Goal: Book appointment/travel/reservation

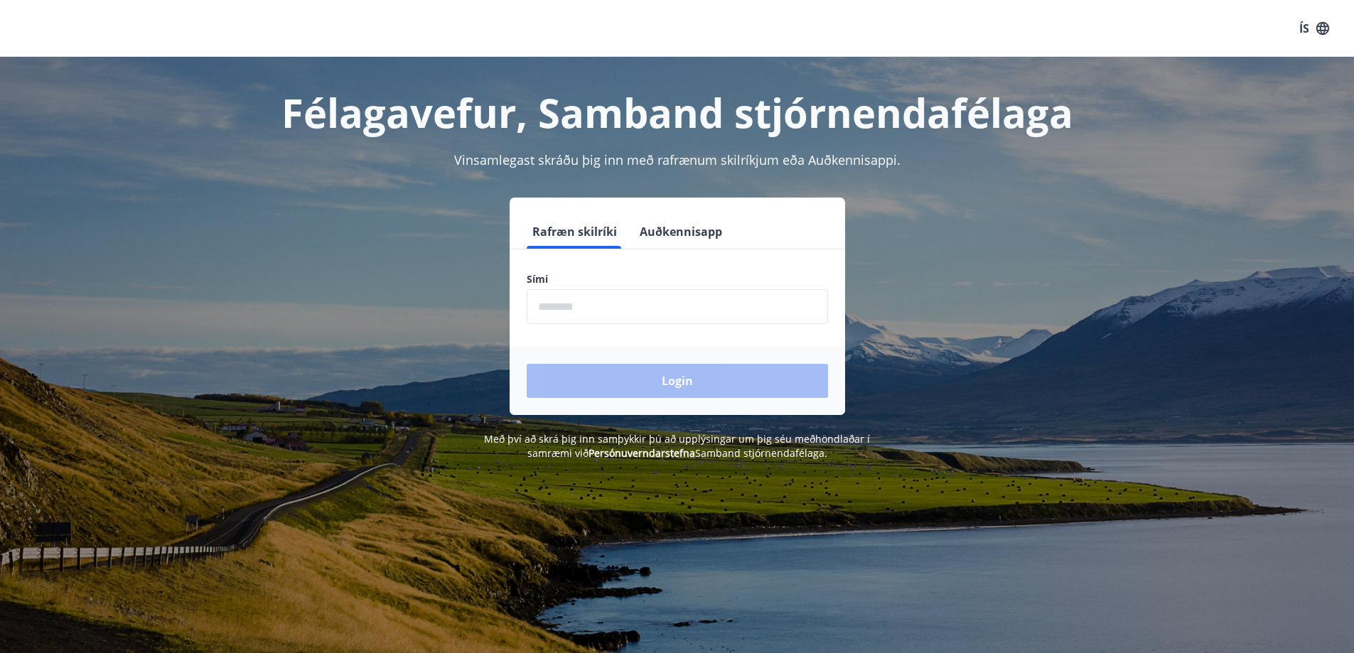
click at [611, 310] on input "phone" at bounding box center [677, 306] width 301 height 35
type input "********"
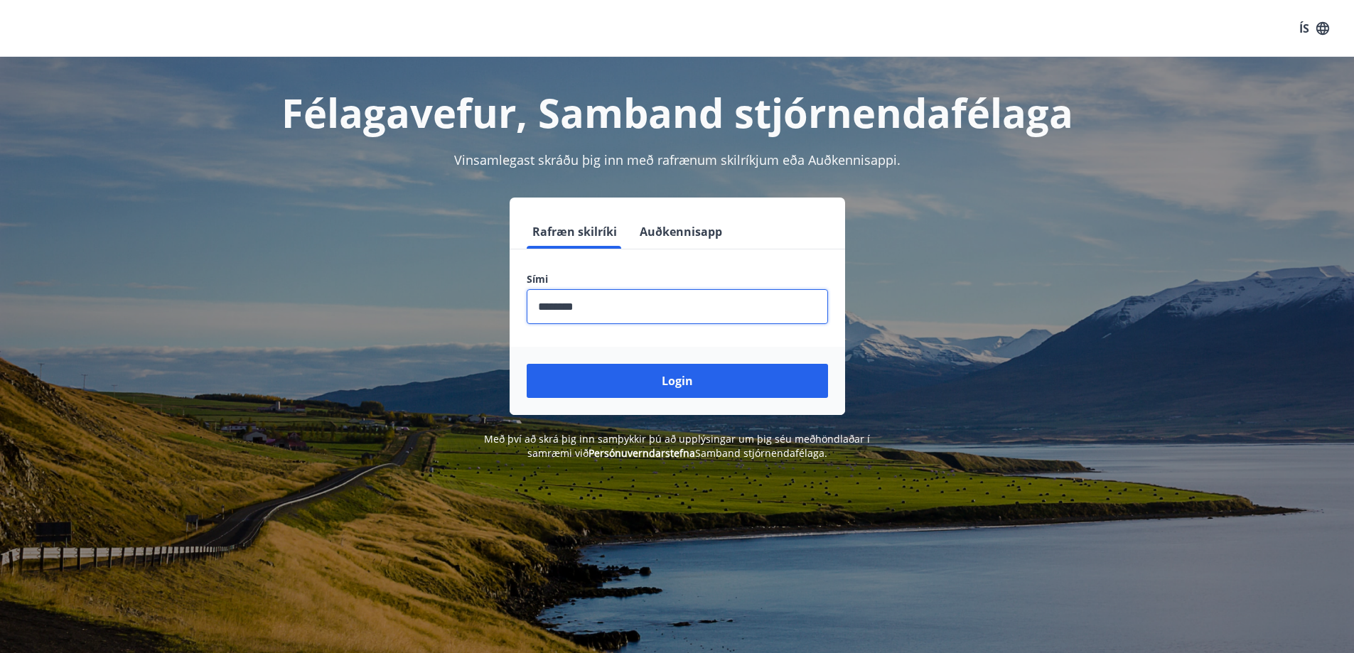
click at [527, 364] on button "Login" at bounding box center [677, 381] width 301 height 34
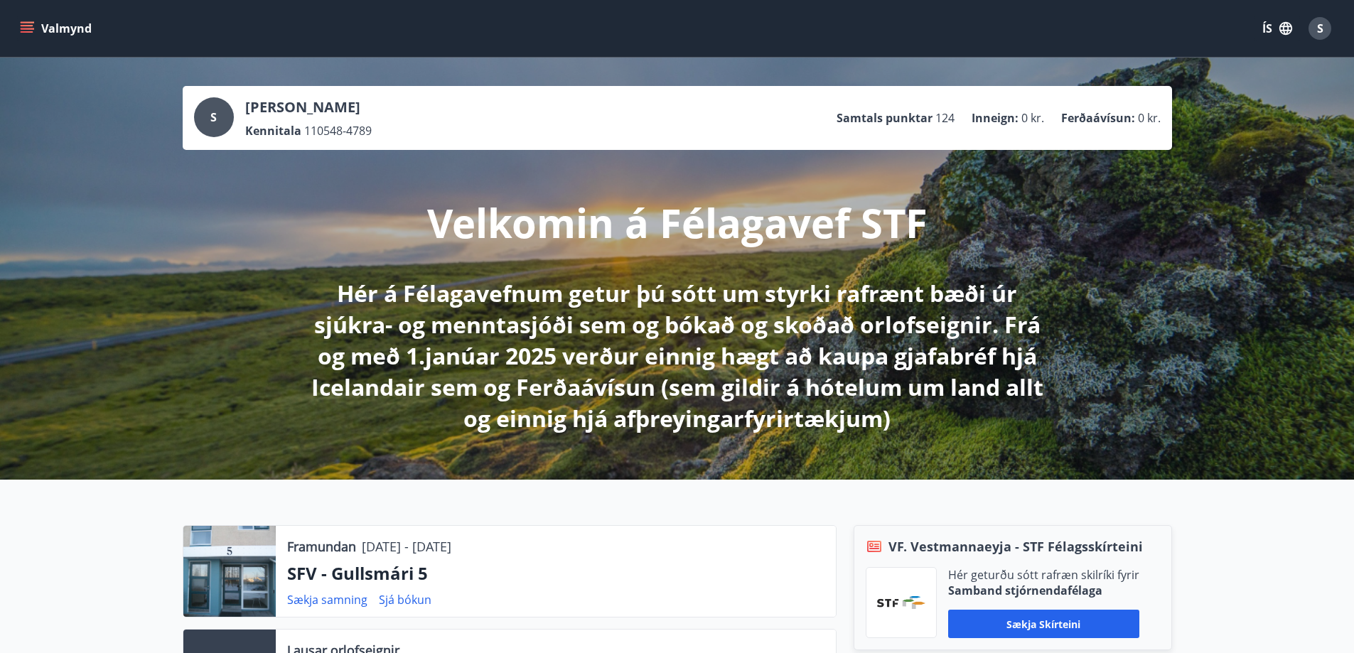
click at [68, 26] on button "Valmynd" at bounding box center [57, 29] width 80 height 26
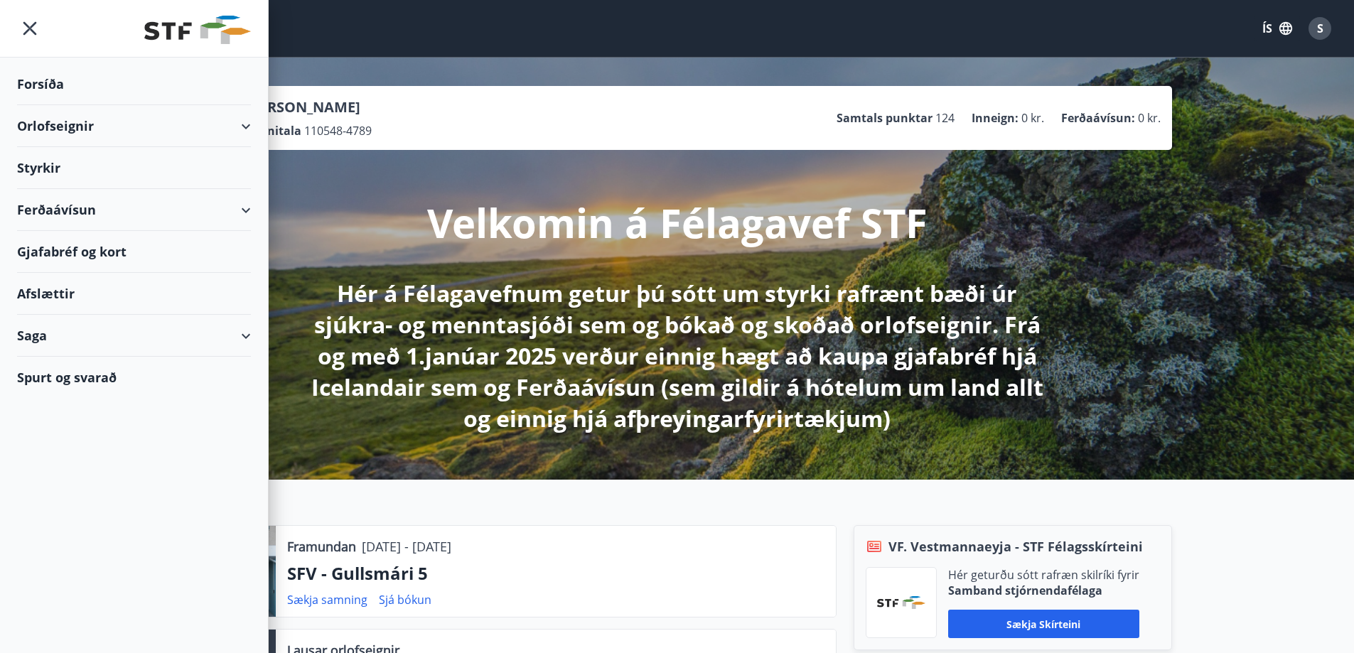
click at [61, 128] on div "Orlofseignir" at bounding box center [134, 126] width 234 height 42
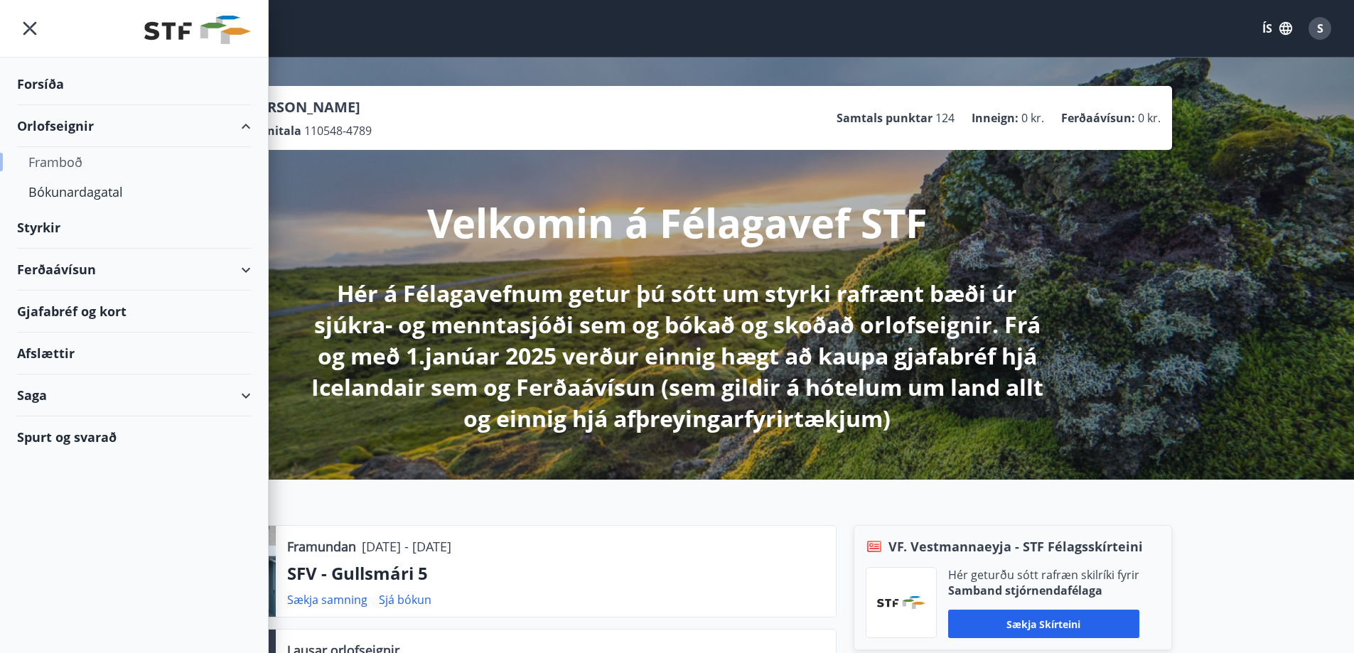
click at [64, 163] on div "Framboð" at bounding box center [133, 162] width 211 height 30
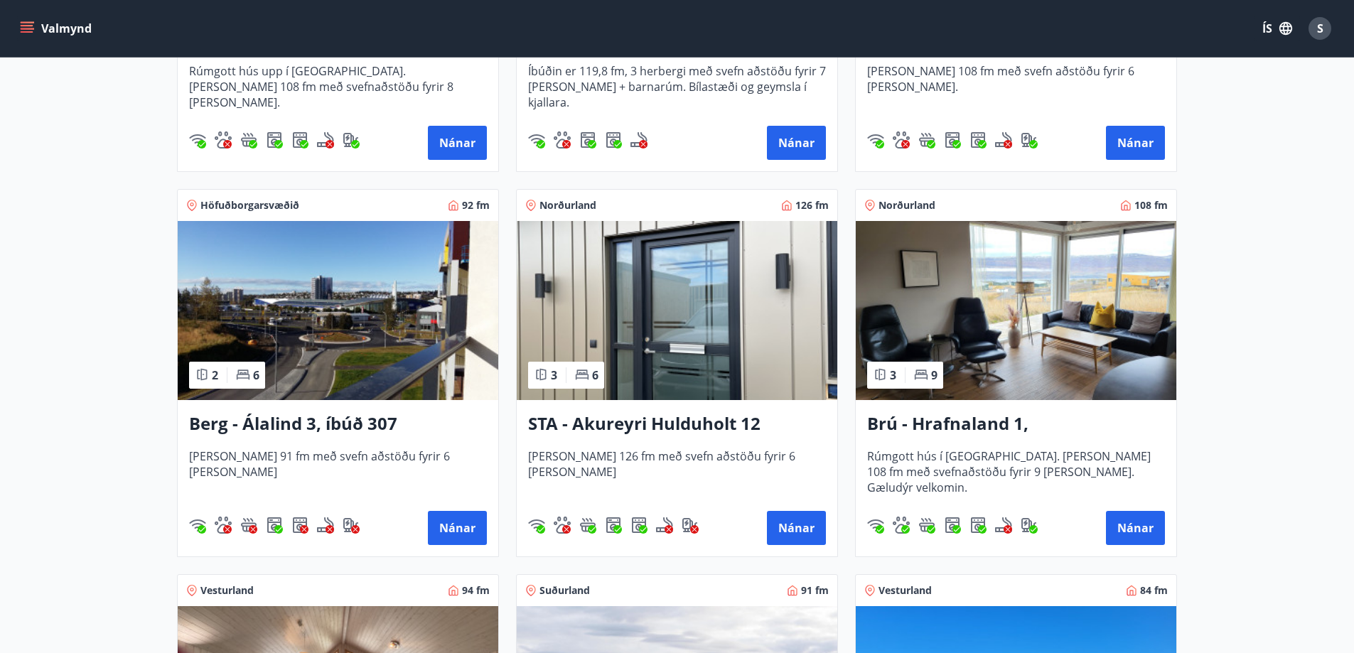
scroll to position [497, 0]
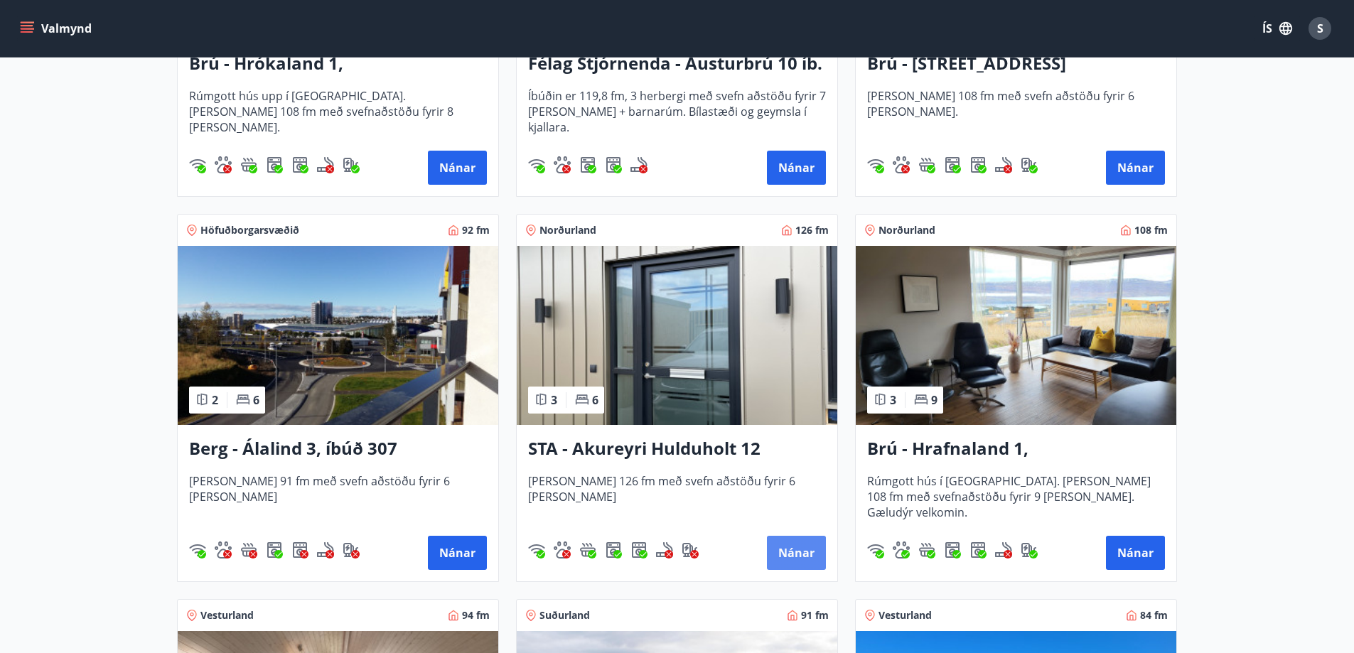
click at [791, 548] on button "Nánar" at bounding box center [796, 553] width 59 height 34
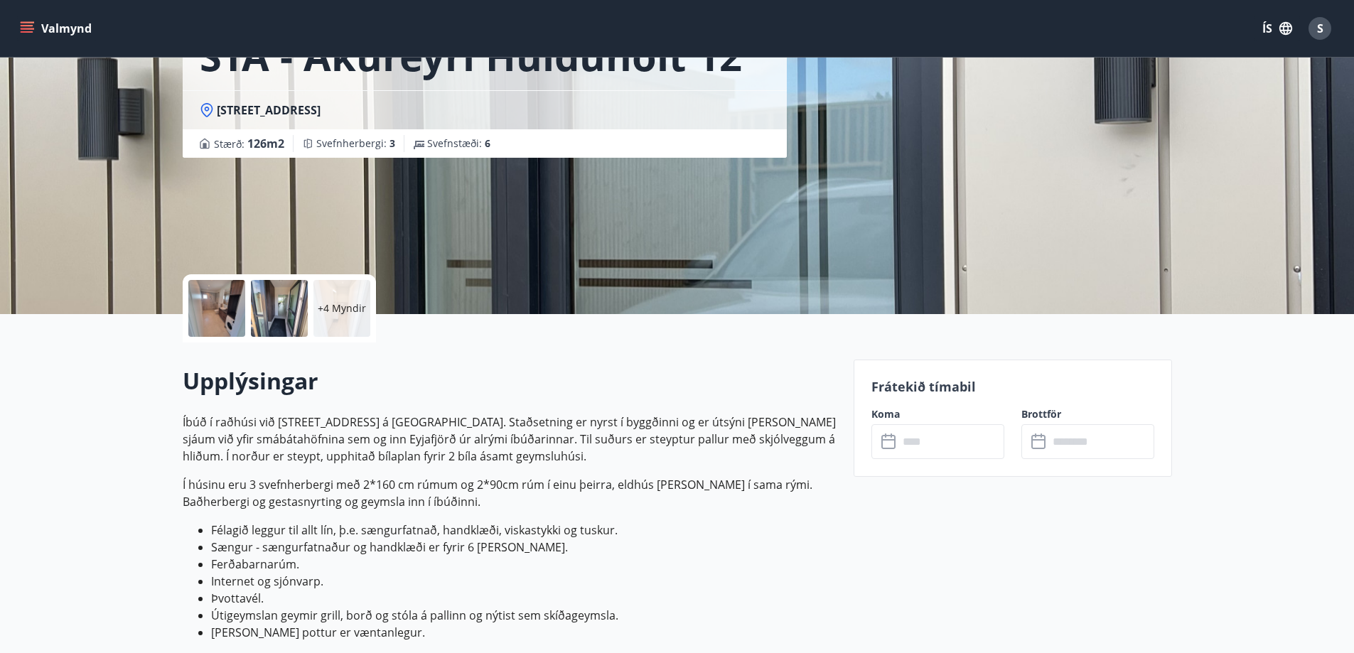
scroll to position [71, 0]
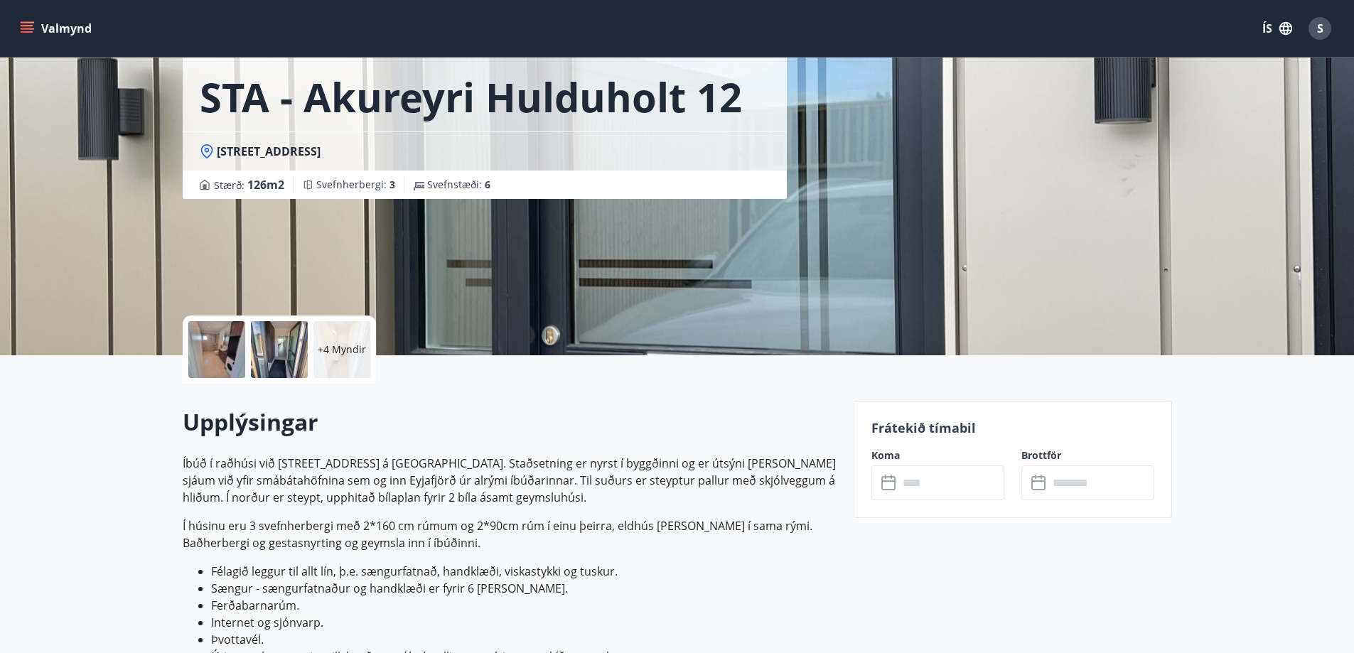
click at [944, 485] on input "text" at bounding box center [951, 482] width 106 height 35
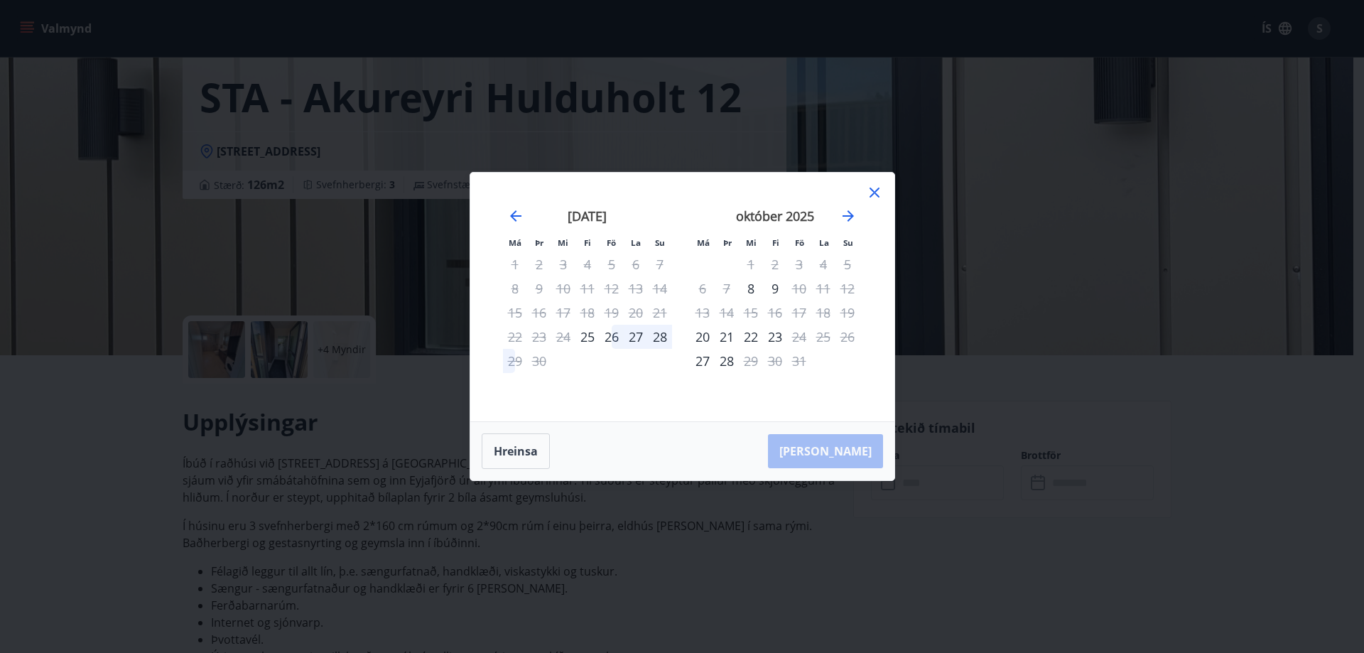
click at [876, 195] on icon at bounding box center [875, 193] width 10 height 10
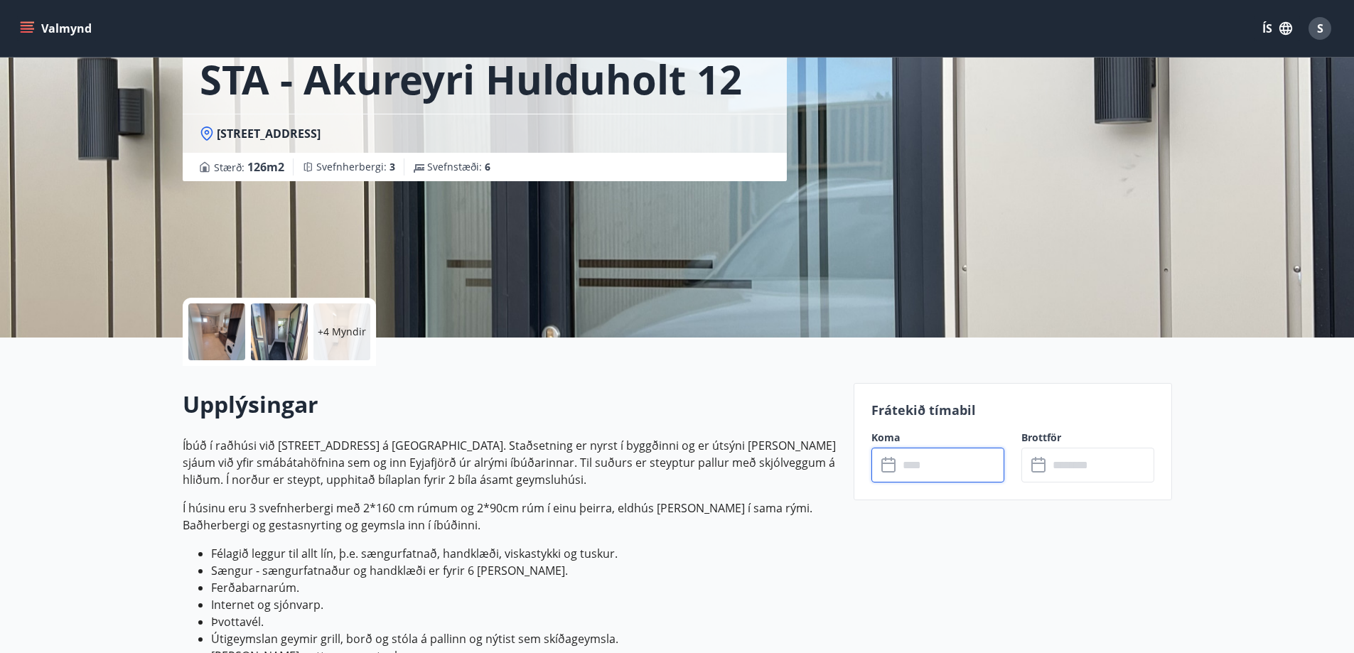
scroll to position [0, 0]
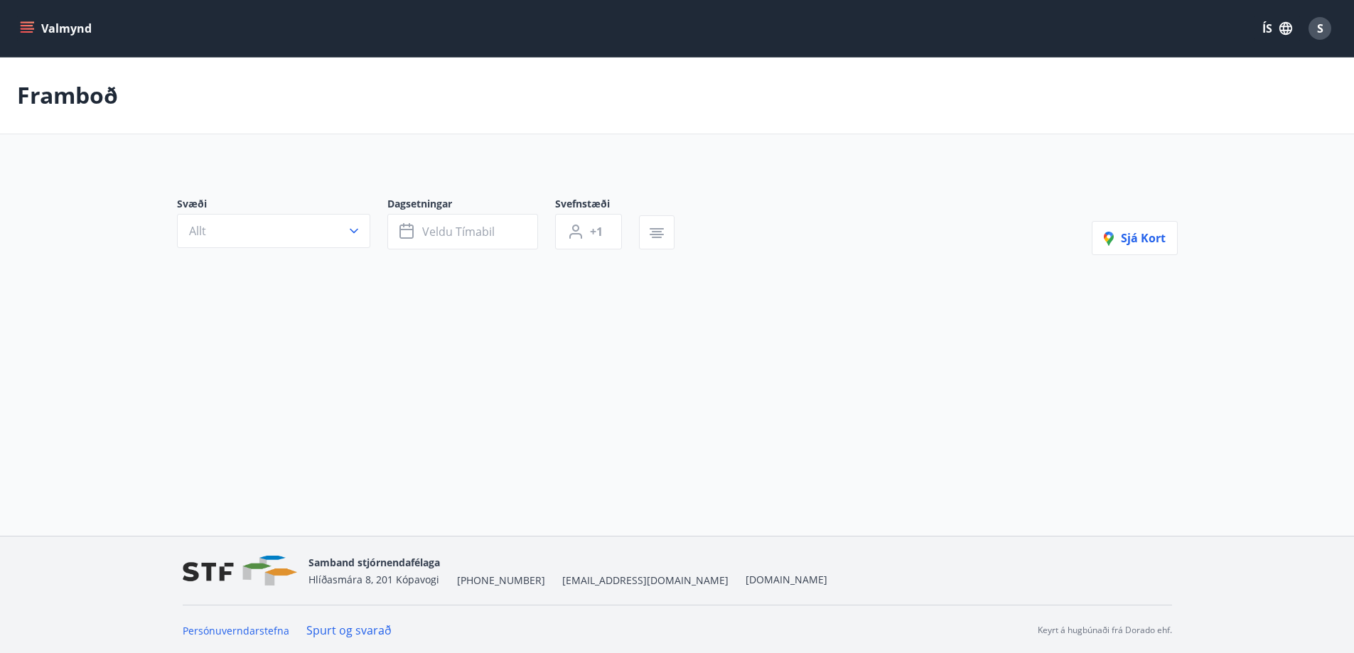
click at [62, 95] on p "Framboð" at bounding box center [67, 95] width 101 height 31
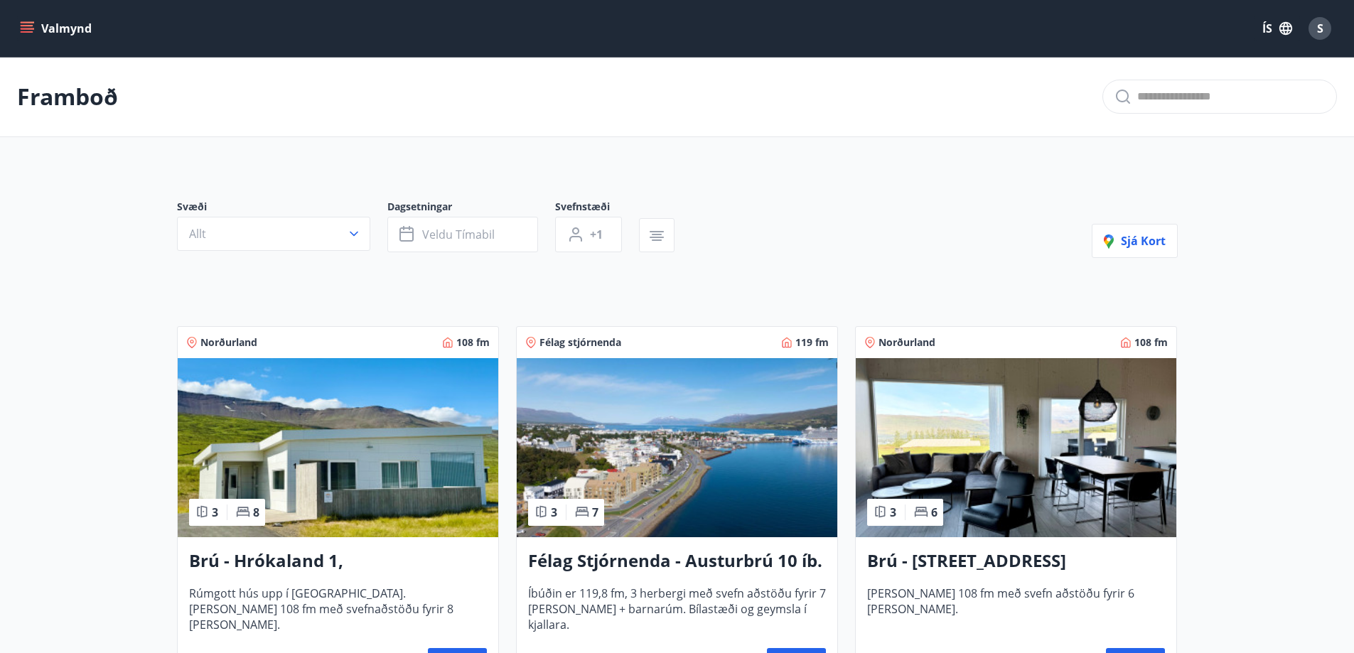
click at [48, 23] on button "Valmynd" at bounding box center [57, 29] width 80 height 26
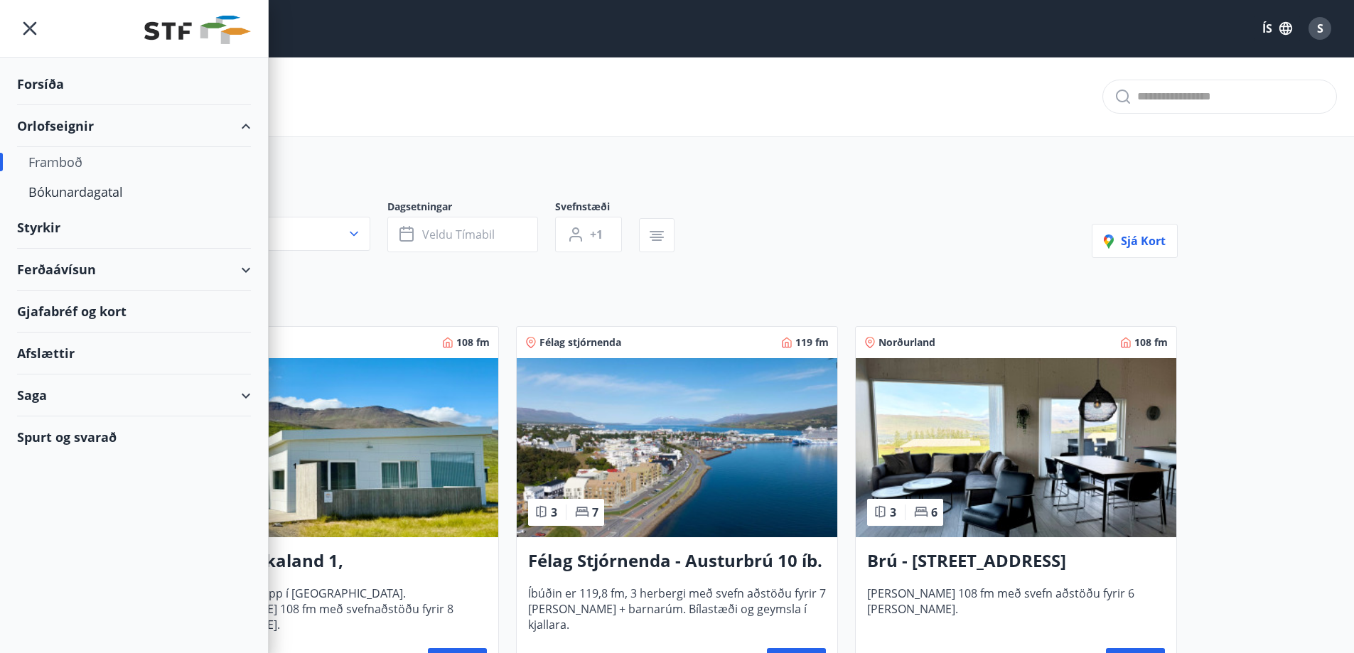
click at [373, 35] on div "Valmynd ÍS S" at bounding box center [676, 28] width 1319 height 34
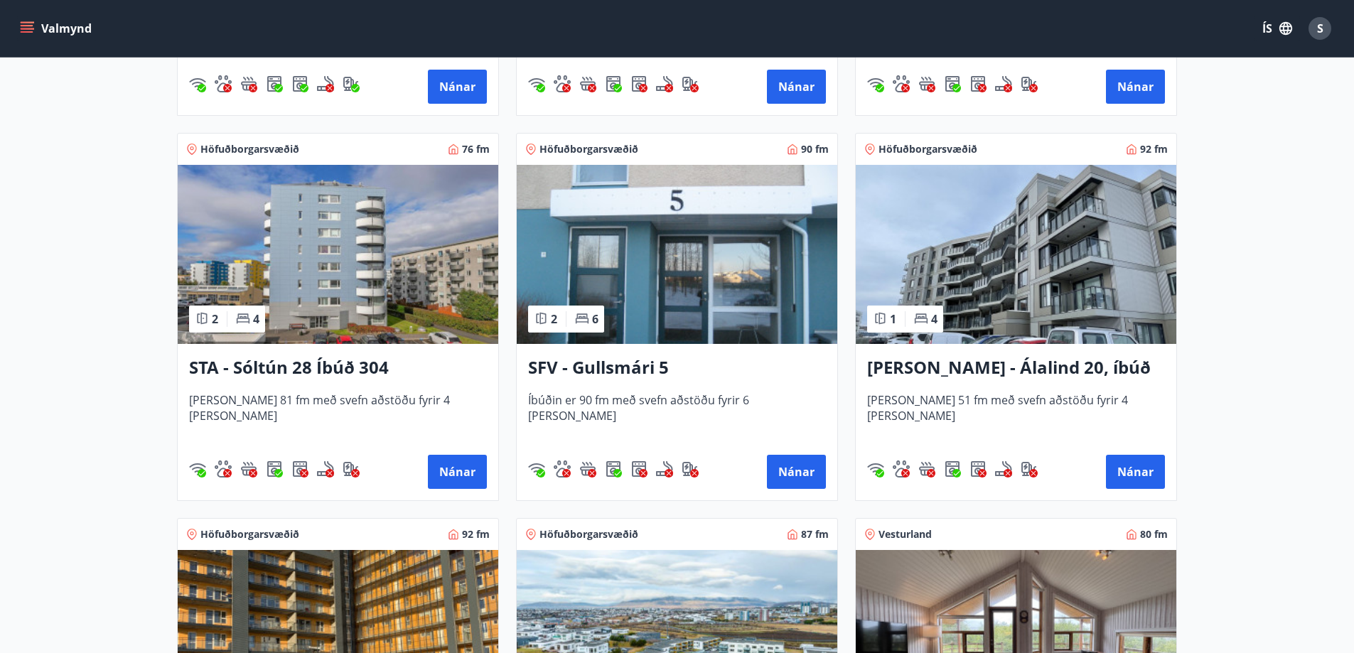
scroll to position [1776, 0]
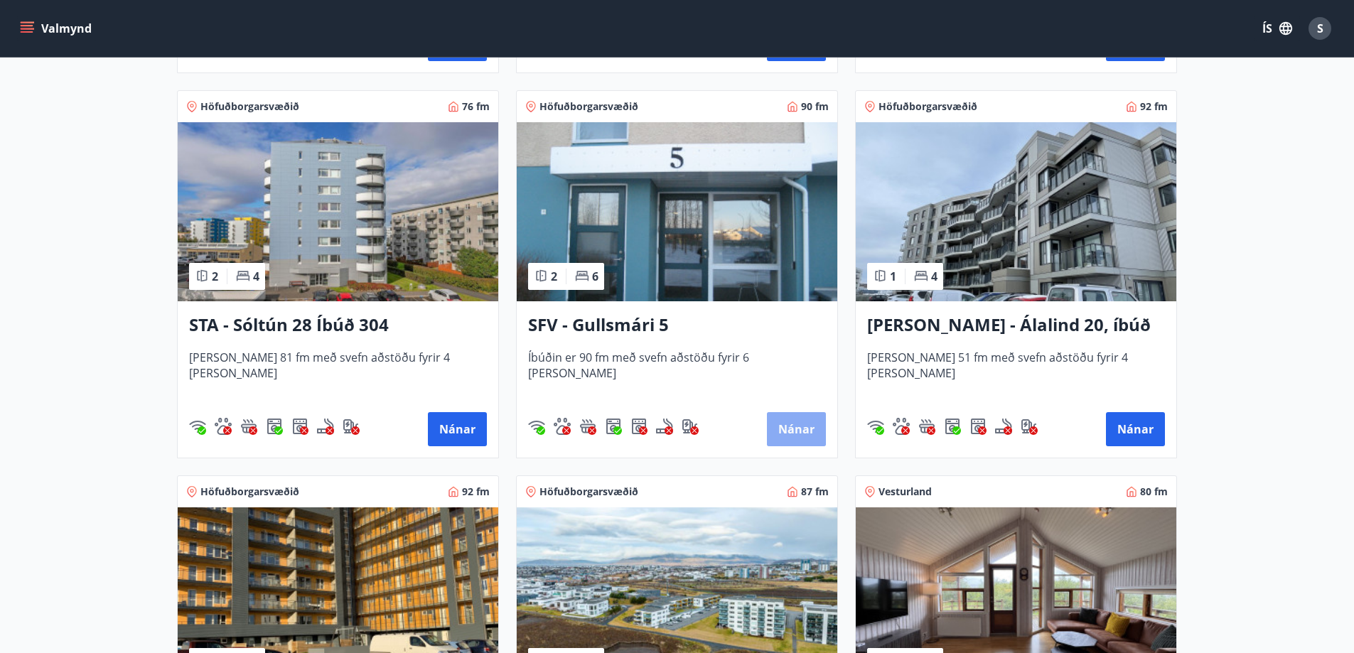
click at [786, 421] on button "Nánar" at bounding box center [796, 429] width 59 height 34
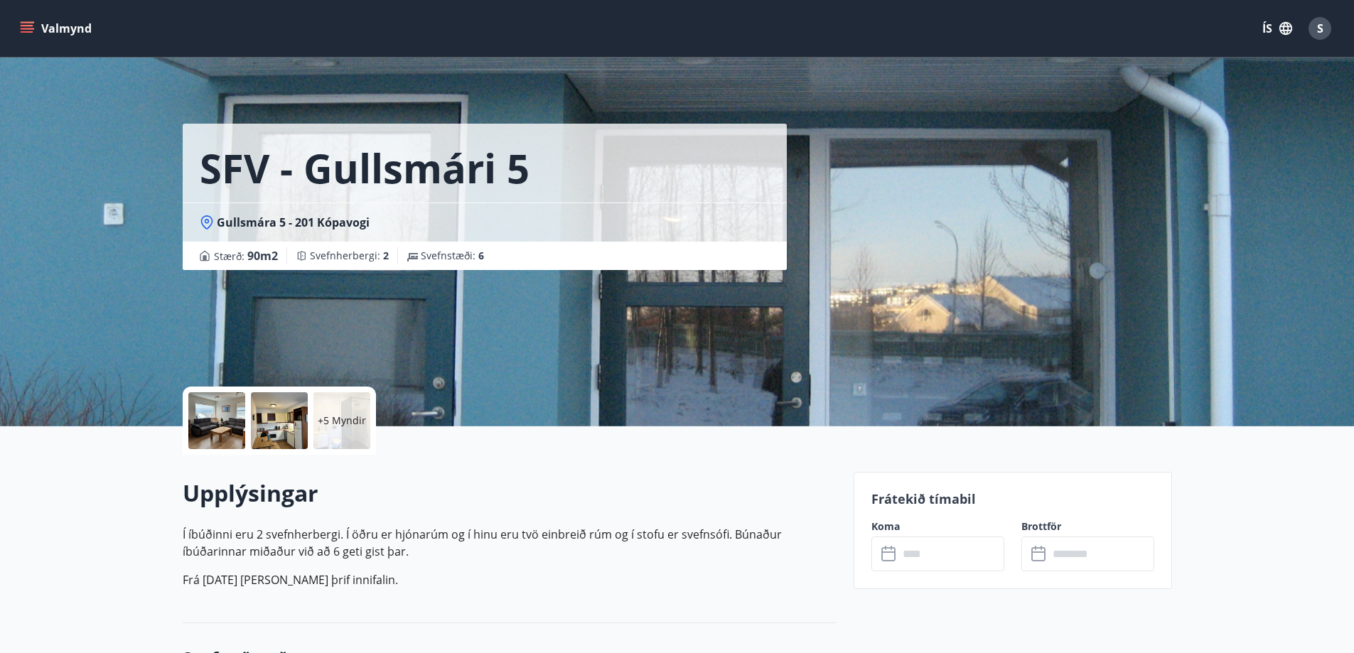
click at [917, 556] on input "text" at bounding box center [951, 553] width 106 height 35
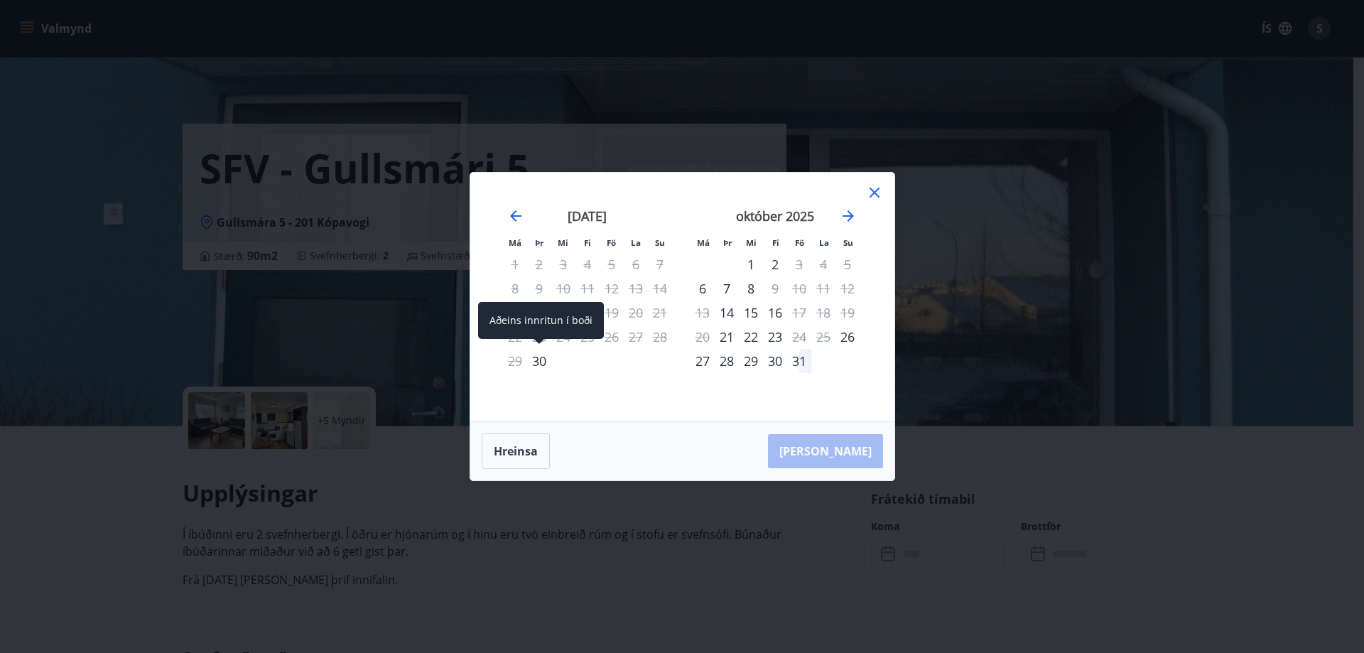
click at [536, 361] on div "30" at bounding box center [539, 361] width 24 height 24
click at [750, 266] on div "1" at bounding box center [751, 264] width 24 height 24
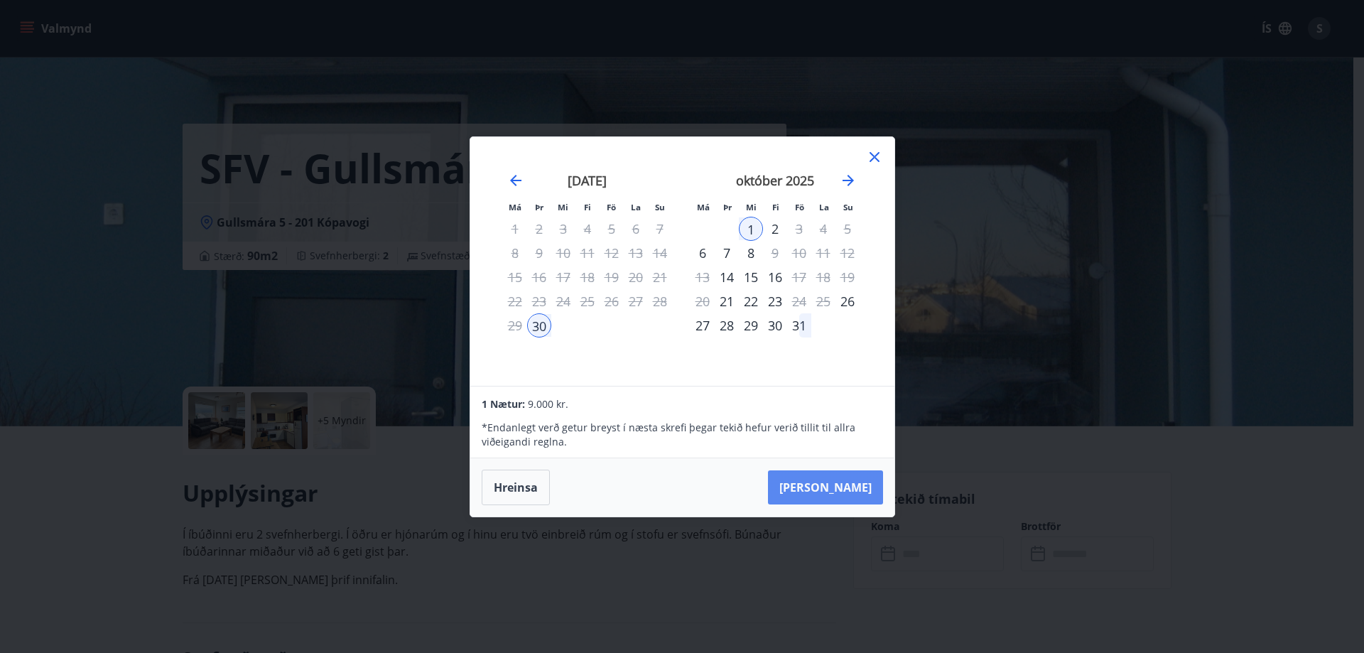
click at [851, 492] on button "[PERSON_NAME]" at bounding box center [825, 487] width 115 height 34
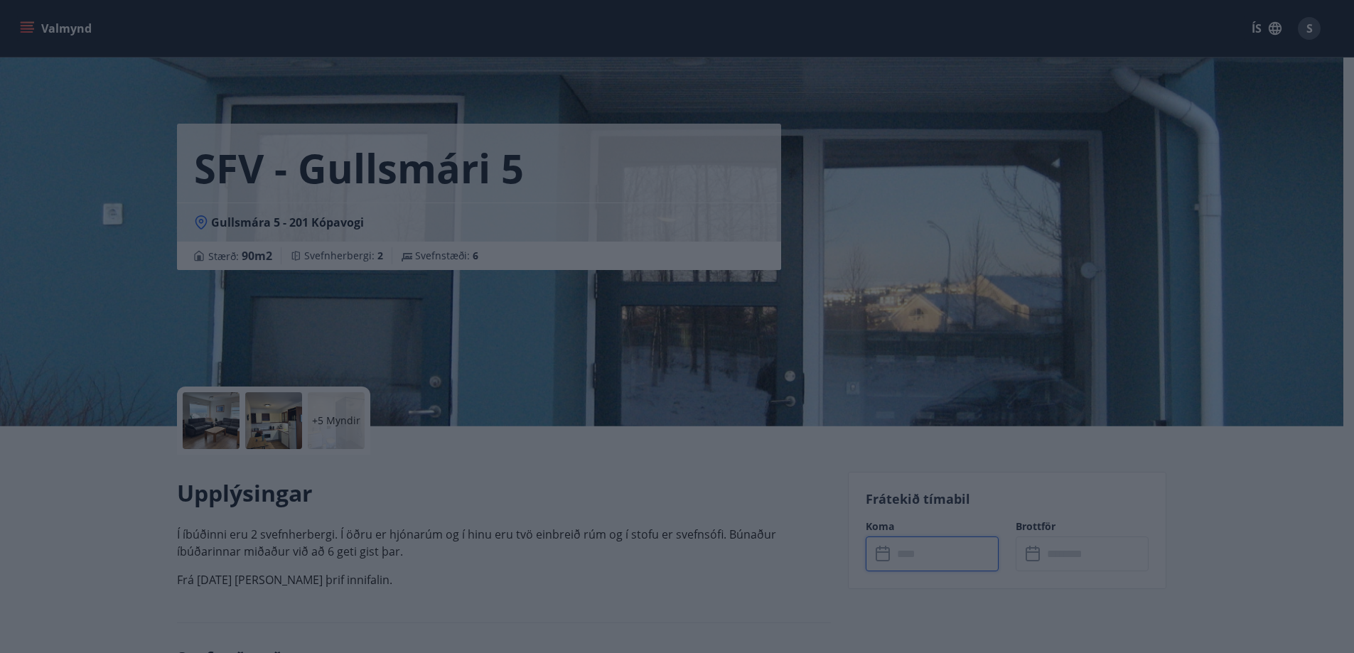
type input "******"
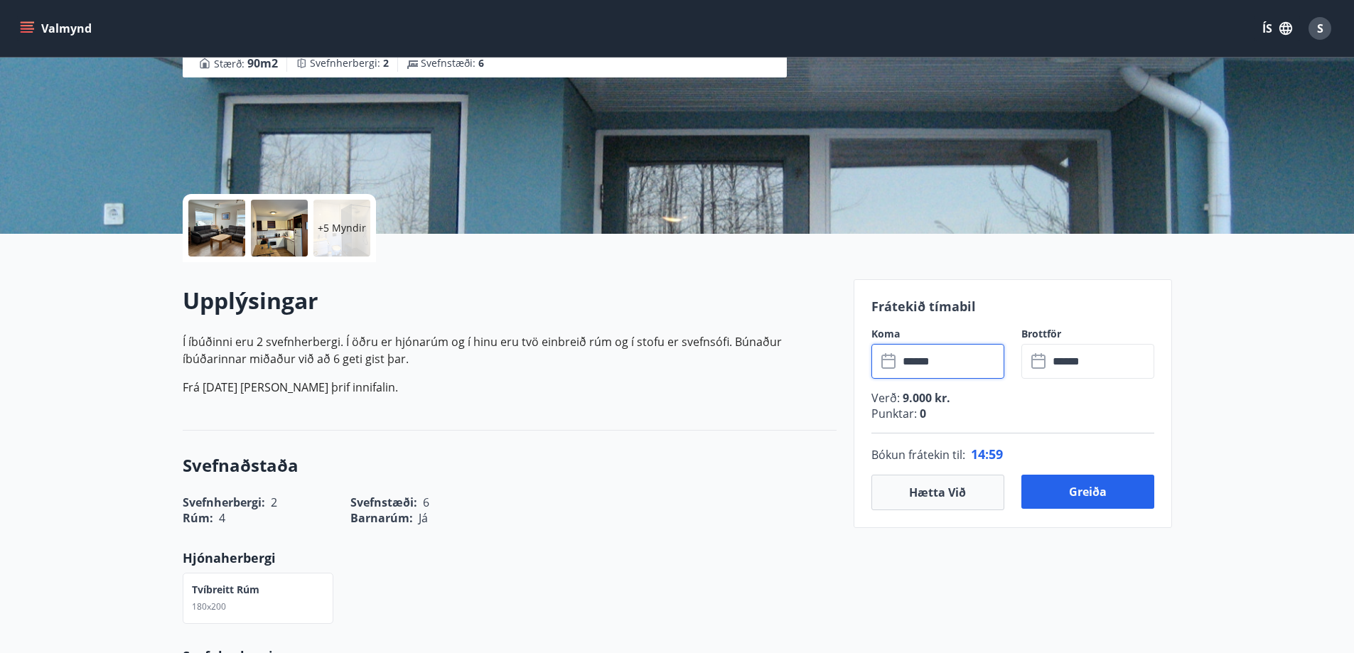
scroll to position [213, 0]
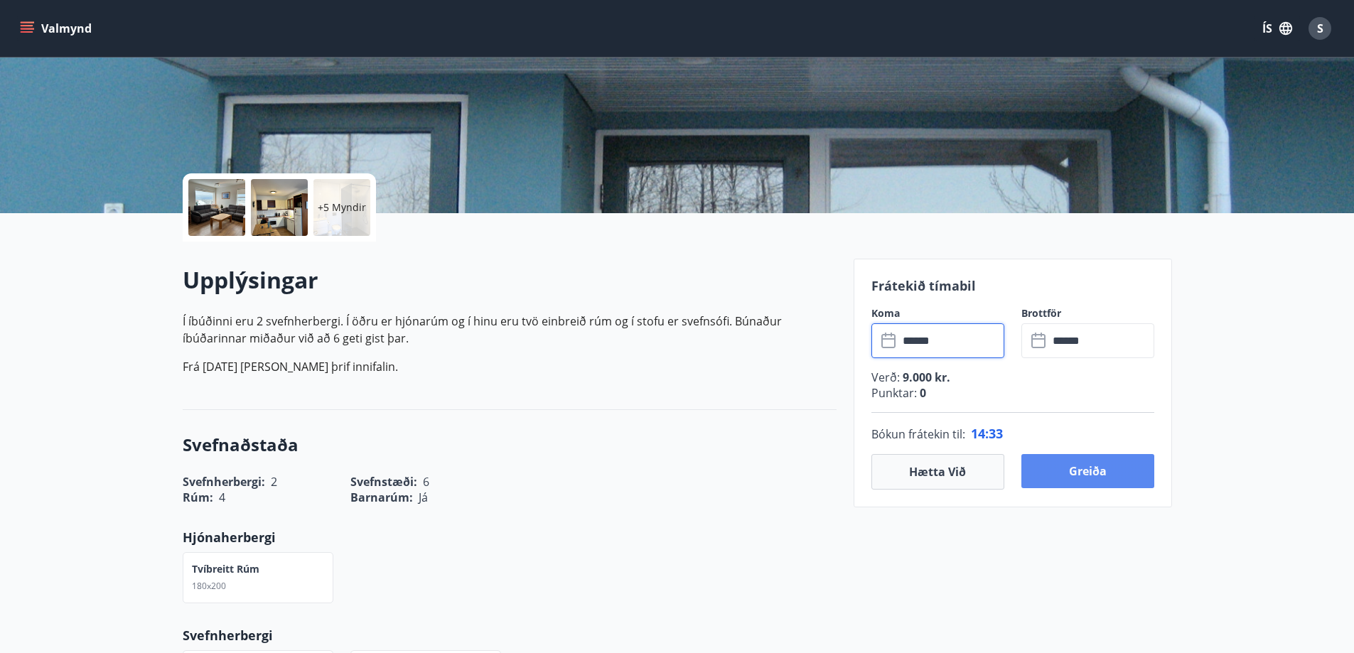
click at [1090, 474] on button "Greiða" at bounding box center [1087, 471] width 133 height 34
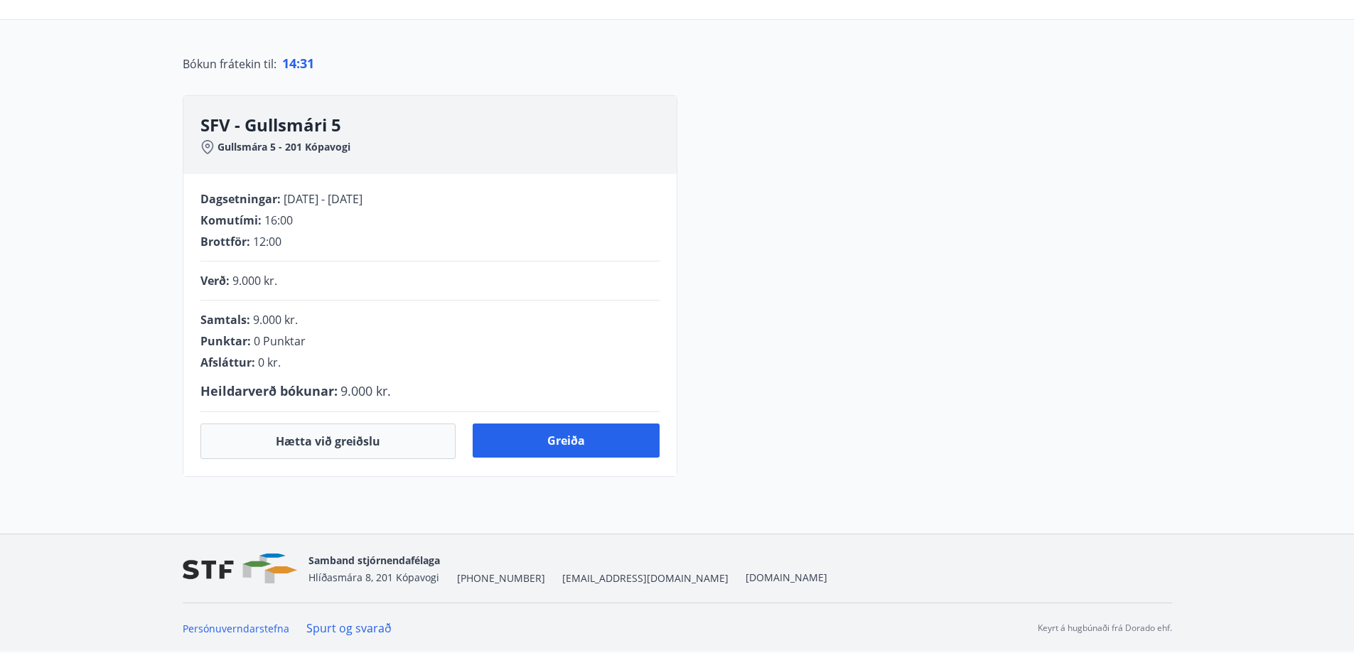
scroll to position [213, 0]
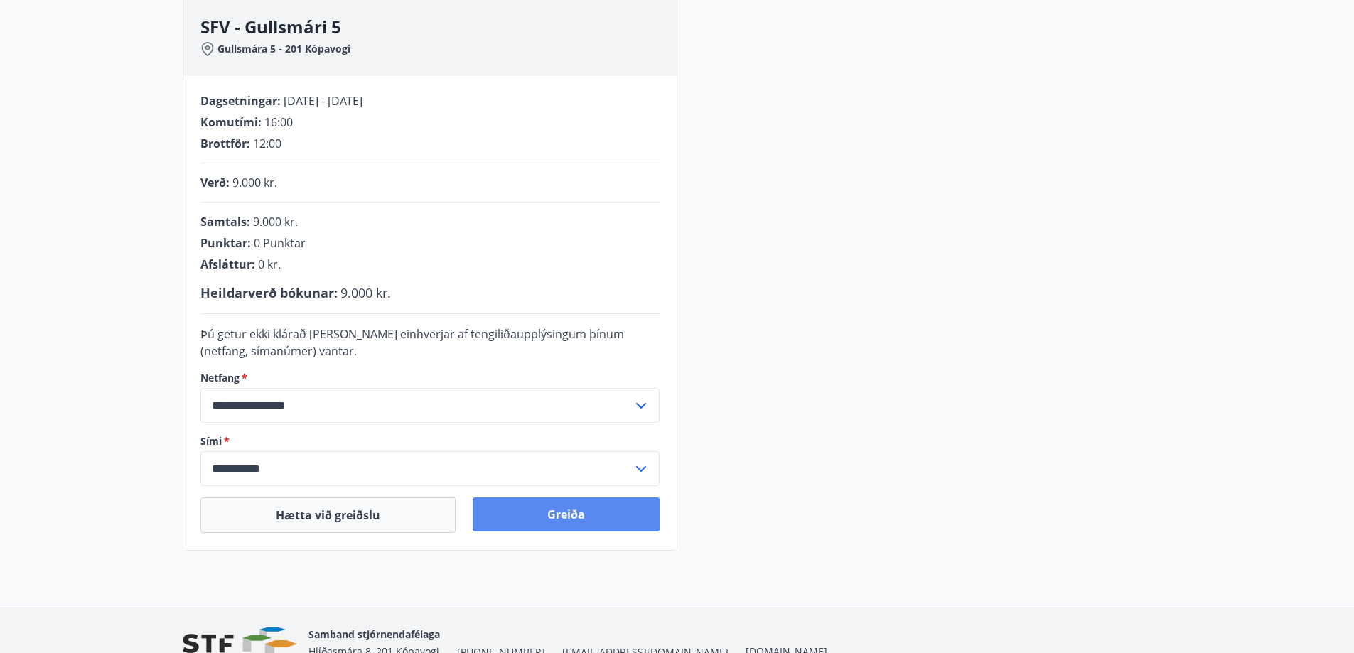
click at [566, 519] on button "Greiða" at bounding box center [566, 514] width 187 height 34
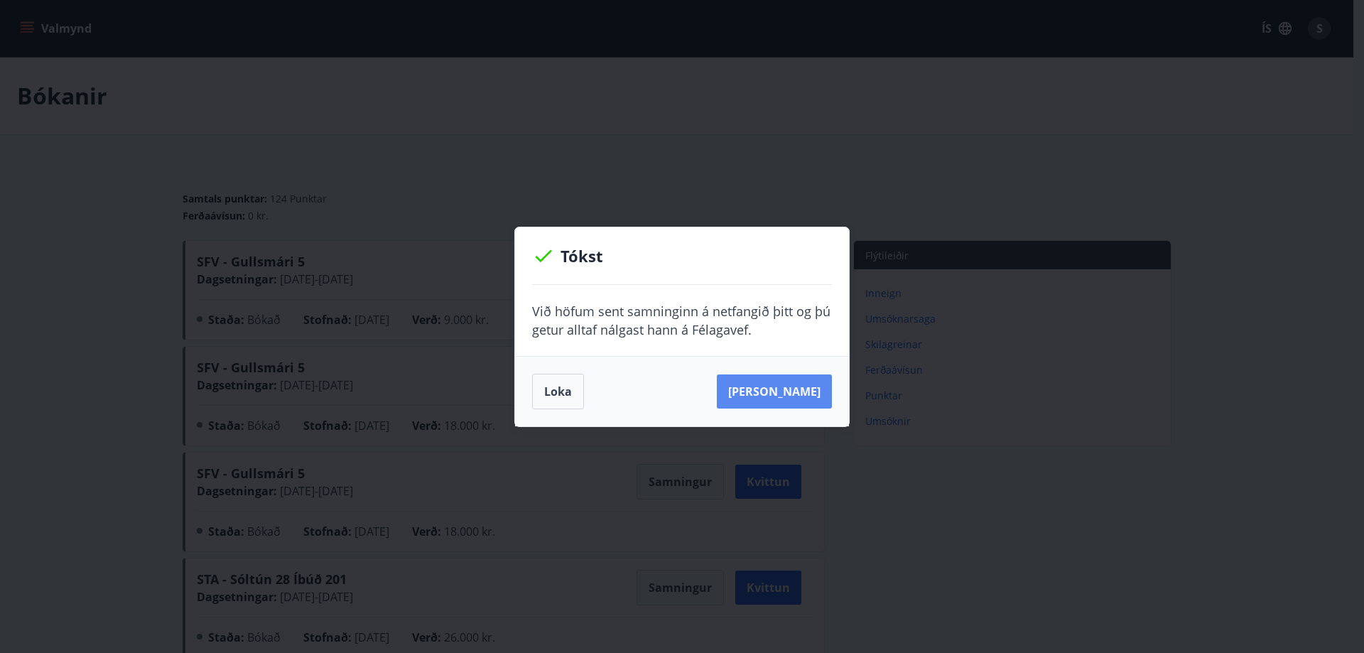
click at [781, 384] on button "Sjá samning" at bounding box center [774, 391] width 115 height 34
click at [560, 395] on button "Loka" at bounding box center [558, 392] width 52 height 36
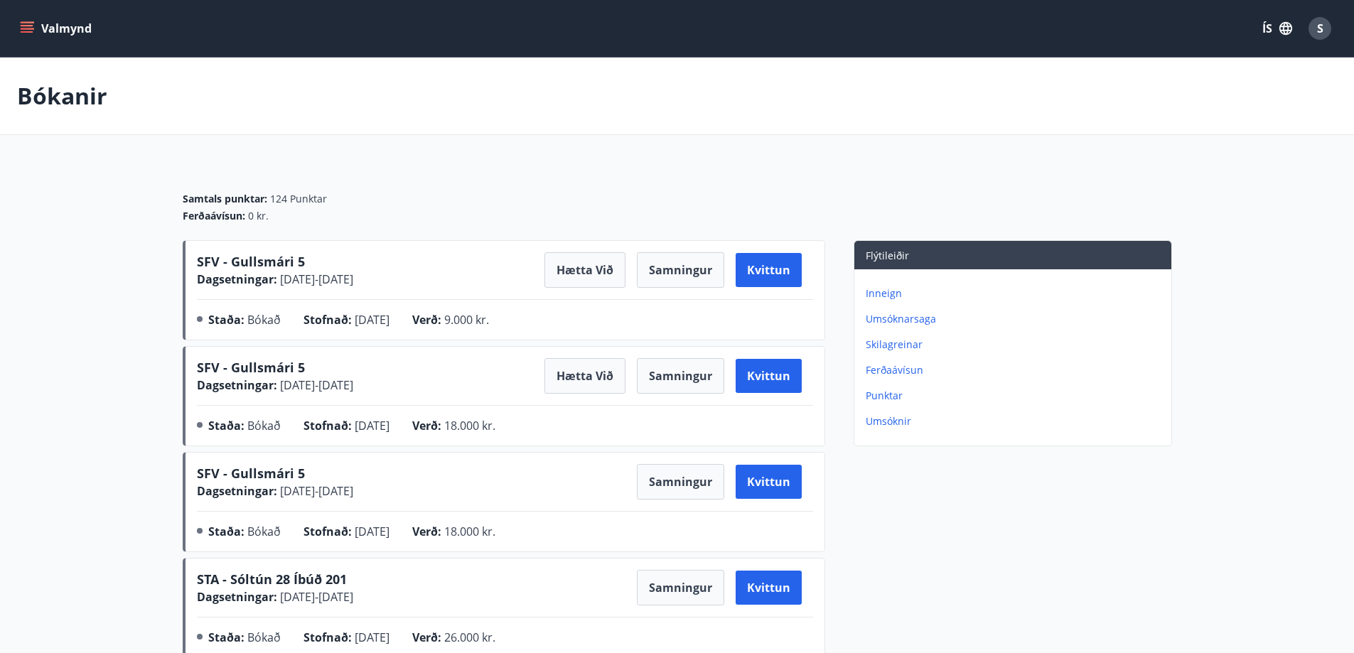
click at [1321, 29] on span "S" at bounding box center [1320, 29] width 6 height 16
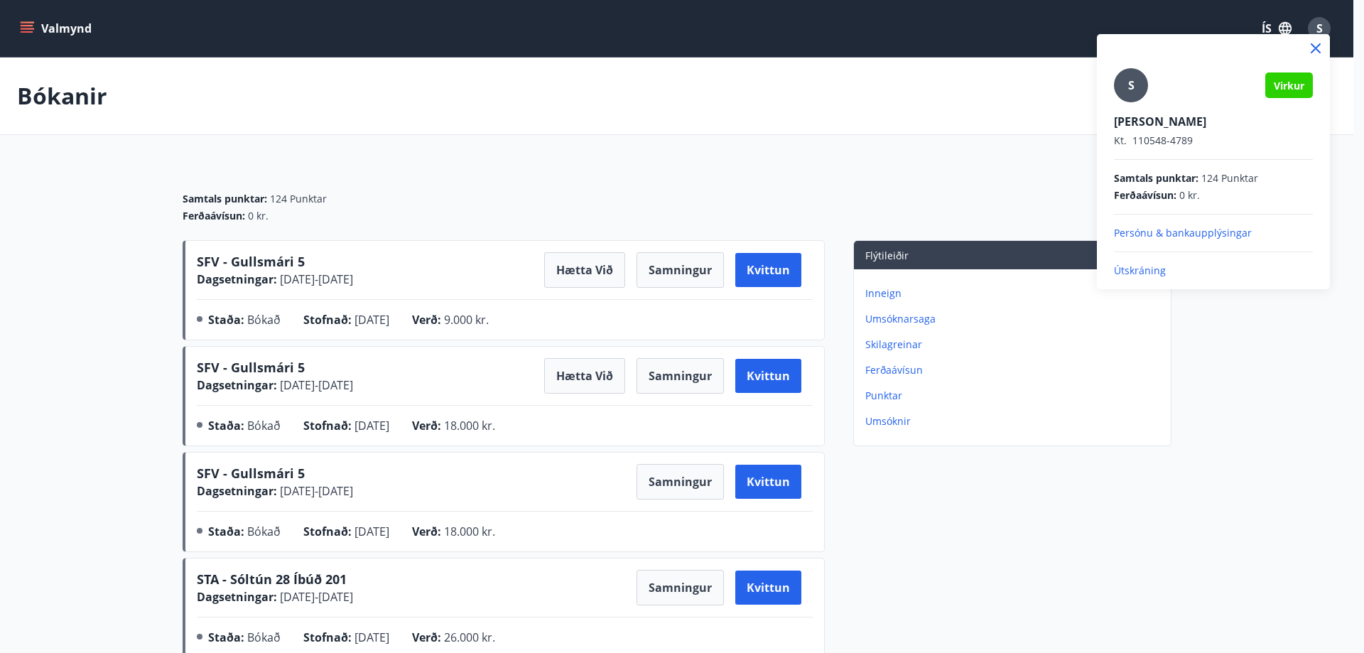
click at [1145, 272] on p "Útskráning" at bounding box center [1213, 271] width 199 height 14
